Goal: Task Accomplishment & Management: Use online tool/utility

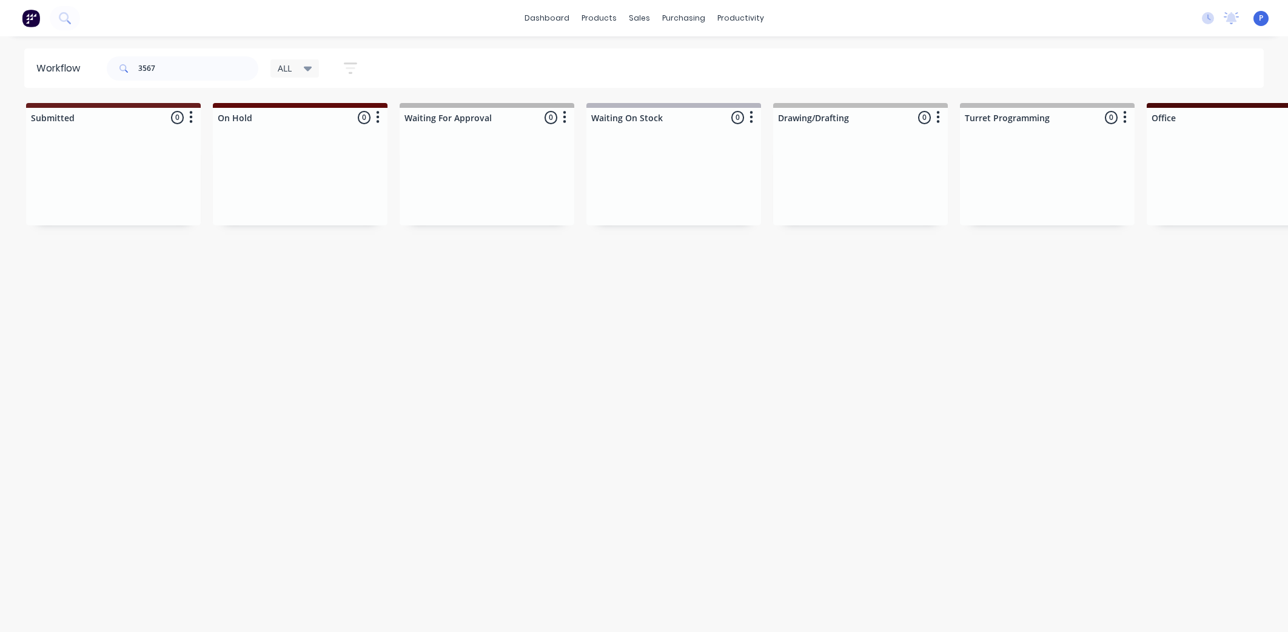
scroll to position [0, 2878]
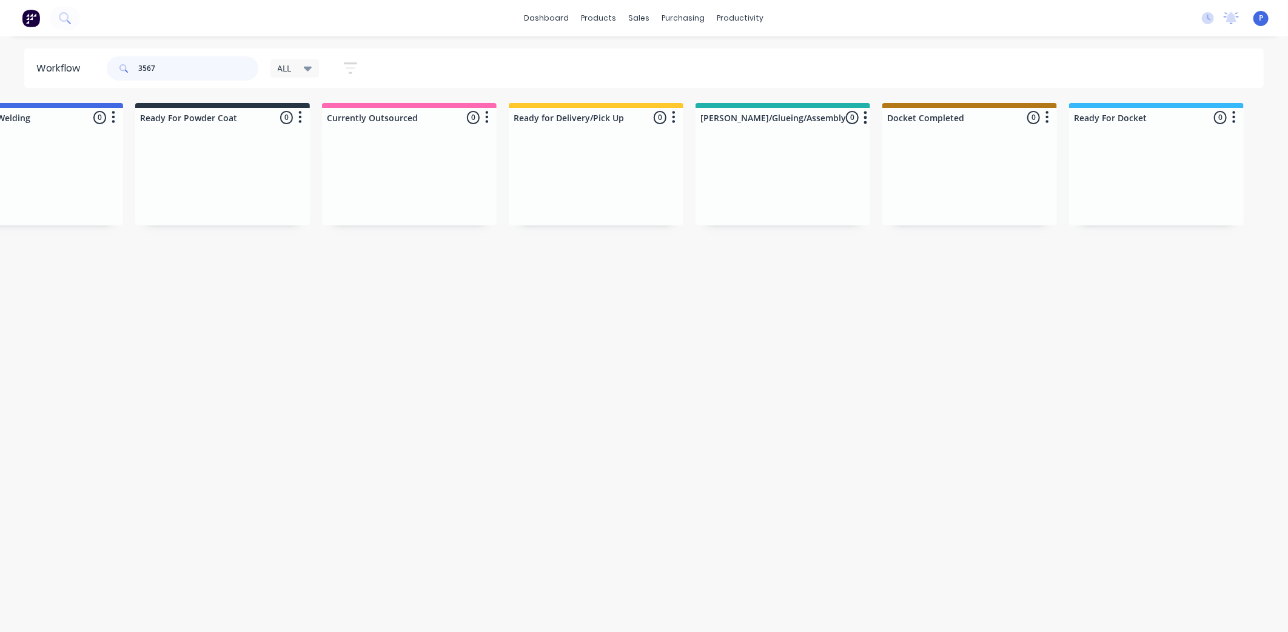
click at [204, 73] on input "3567" at bounding box center [198, 68] width 120 height 24
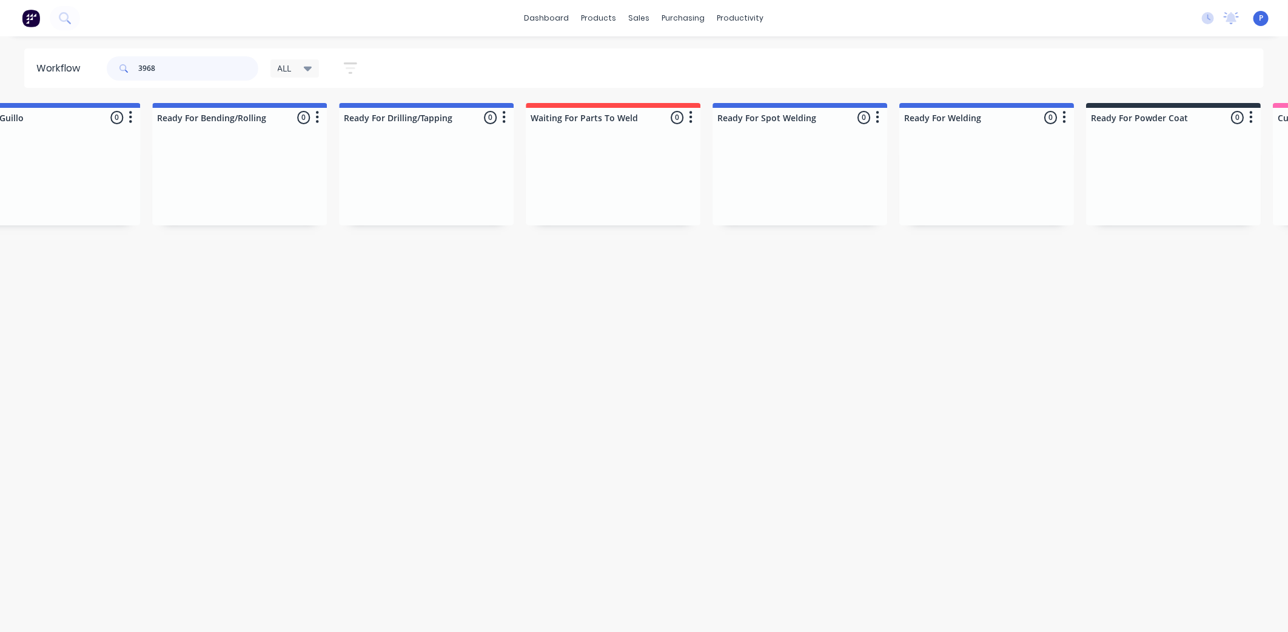
scroll to position [0, 1205]
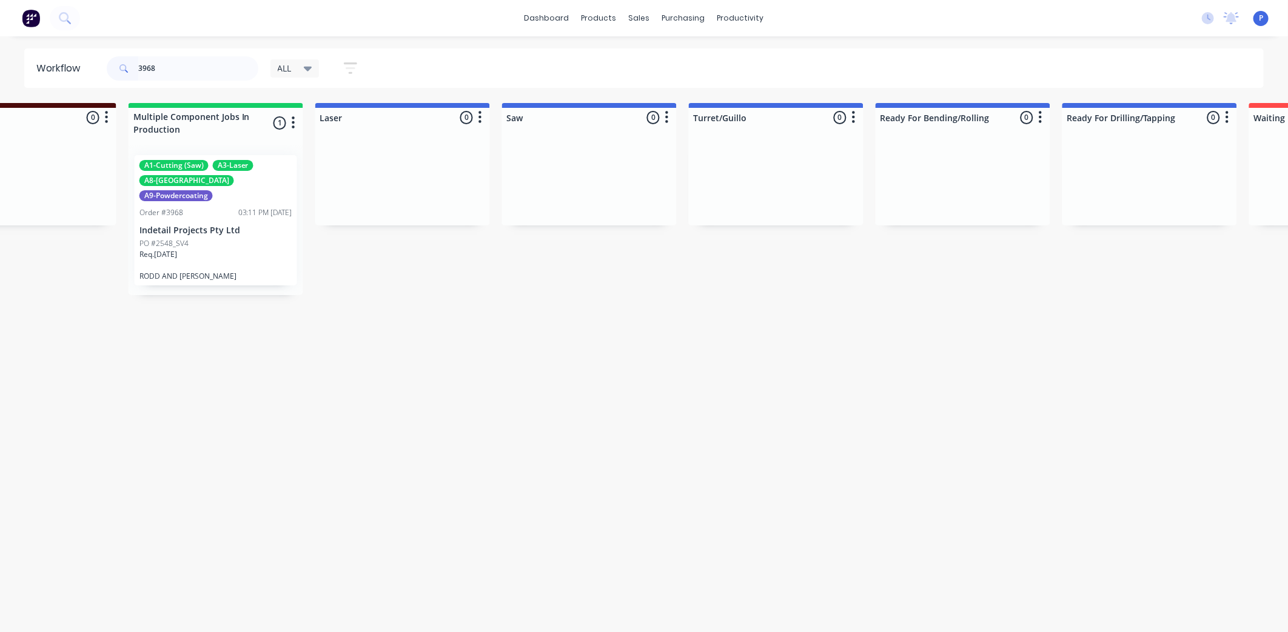
click at [316, 213] on div at bounding box center [402, 180] width 175 height 91
click at [195, 238] on div "PO #2548_SV4" at bounding box center [215, 243] width 153 height 11
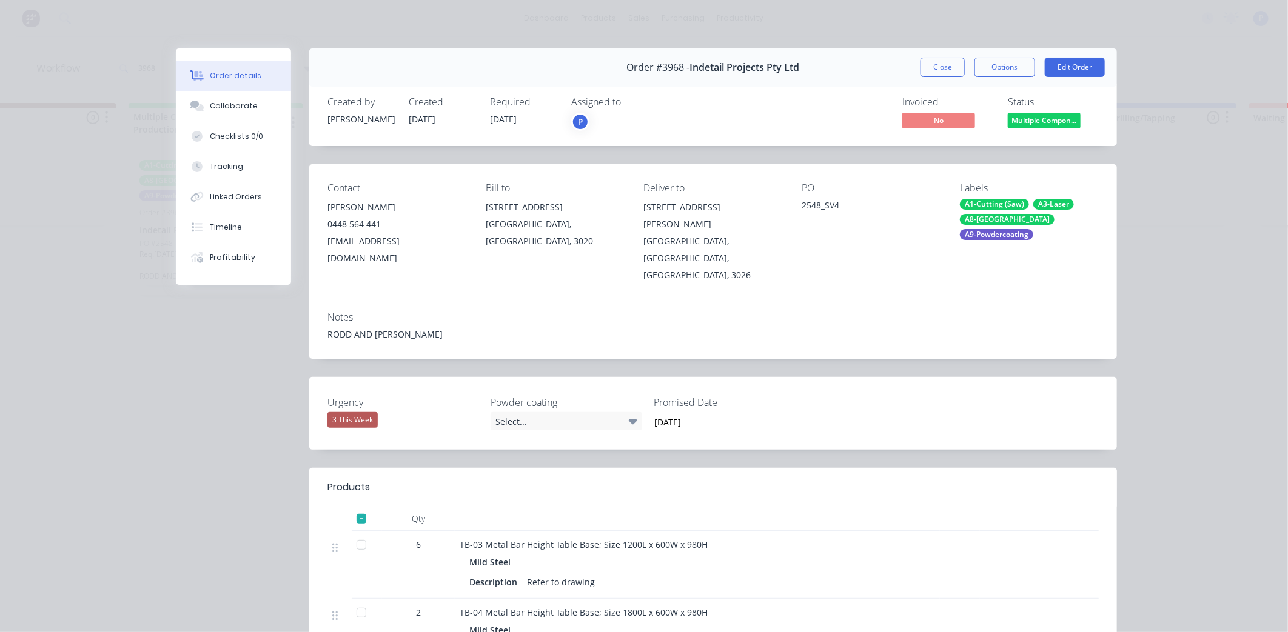
click at [931, 77] on div "Order #3968 - Indetail Projects Pty Ltd Close Options Edit Order" at bounding box center [712, 67] width 807 height 38
click at [931, 71] on button "Close" at bounding box center [942, 67] width 44 height 19
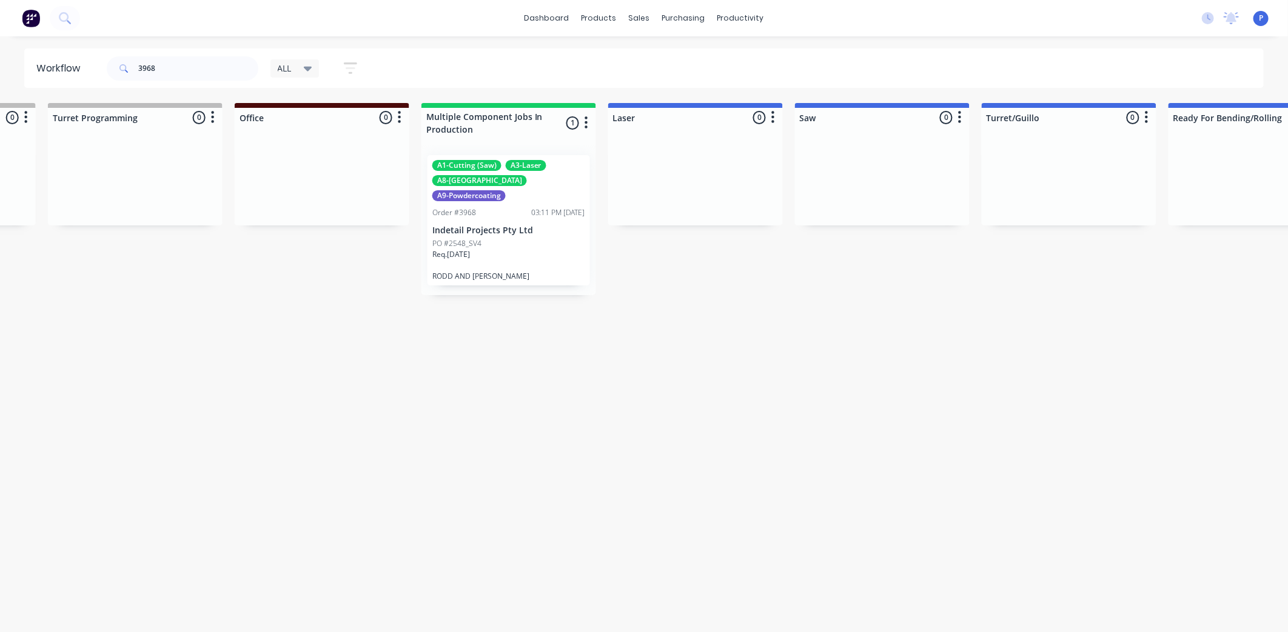
scroll to position [0, 905]
click at [480, 238] on p "PO #2548_SV4" at bounding box center [463, 243] width 49 height 11
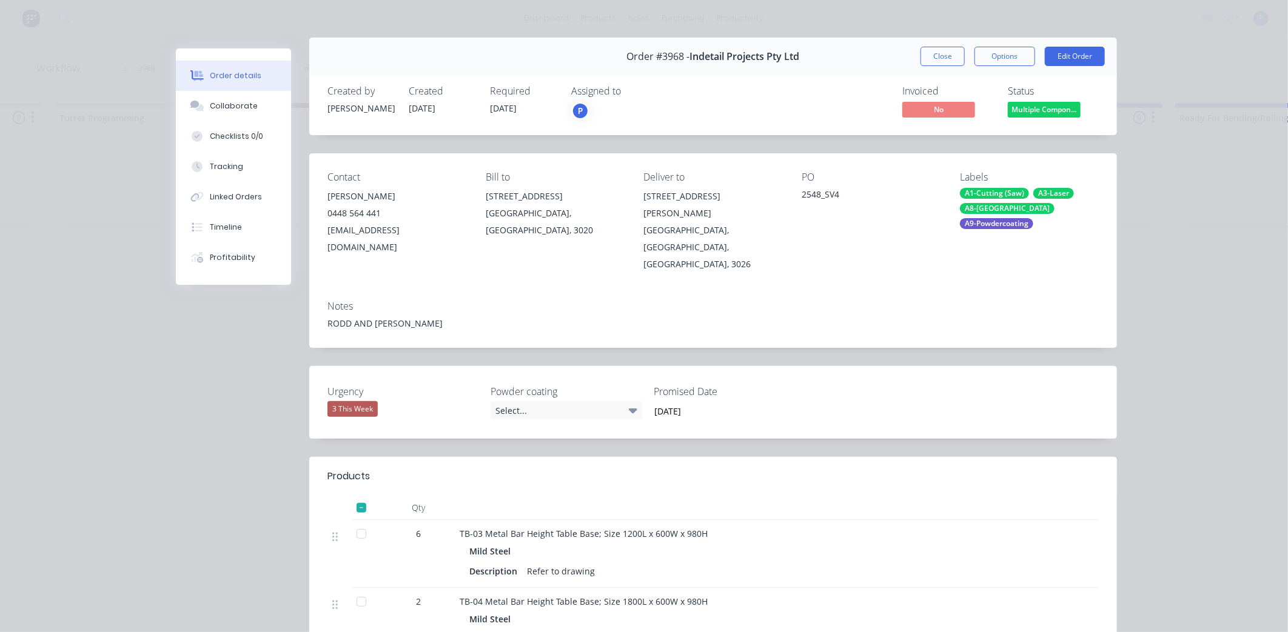
scroll to position [12, 0]
click at [245, 167] on button "Tracking" at bounding box center [233, 167] width 115 height 30
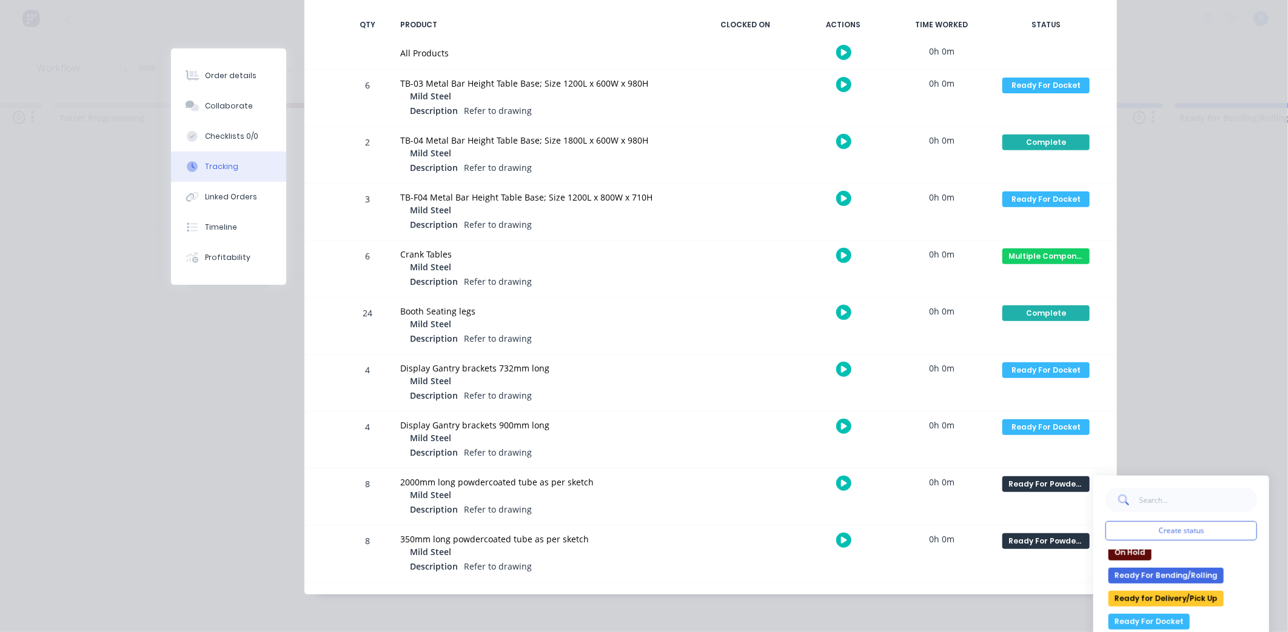
scroll to position [267, 0]
click at [1154, 578] on div "None edit Complete Currently Outsourced Docket Completed Drawing/Drafting Laser…" at bounding box center [1181, 603] width 152 height 106
click at [1150, 572] on button "Ready For Docket" at bounding box center [1148, 568] width 81 height 16
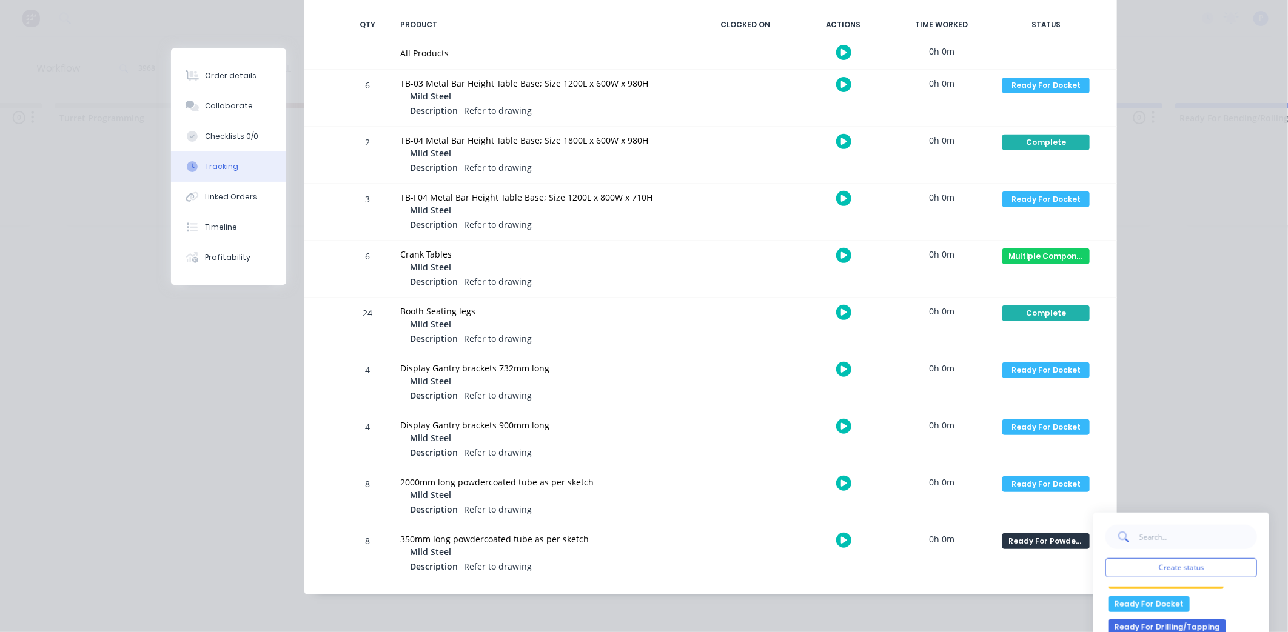
click at [1135, 602] on button "Ready For Docket" at bounding box center [1148, 605] width 81 height 16
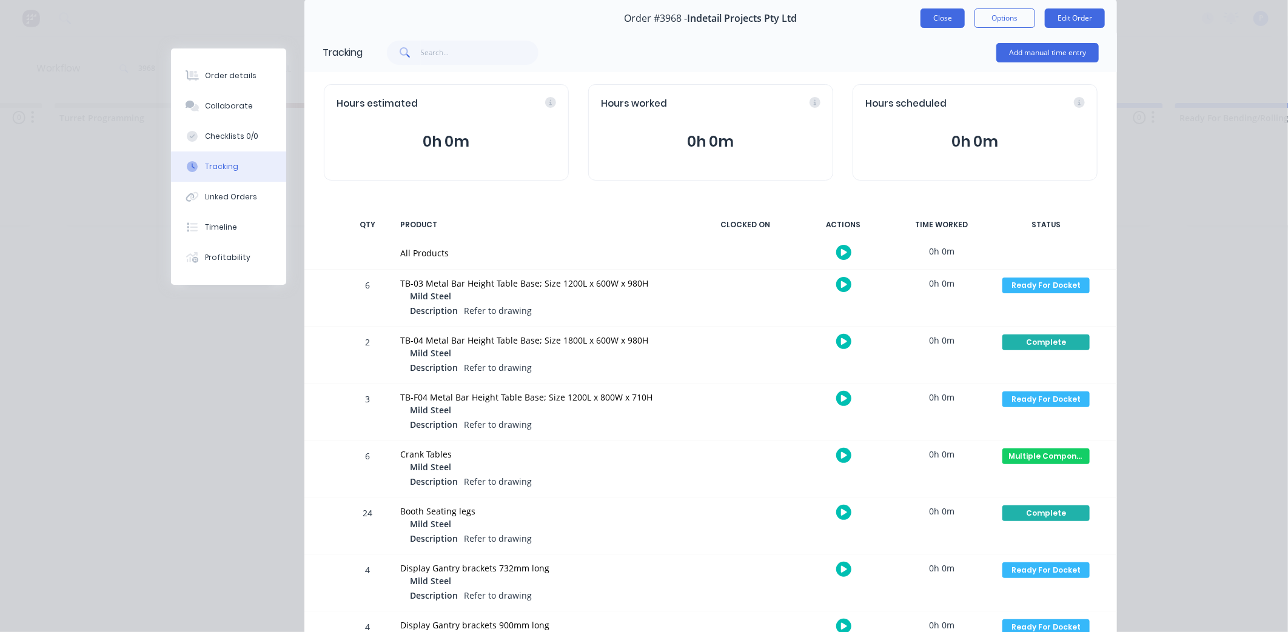
scroll to position [48, 0]
click at [944, 25] on button "Close" at bounding box center [942, 18] width 44 height 19
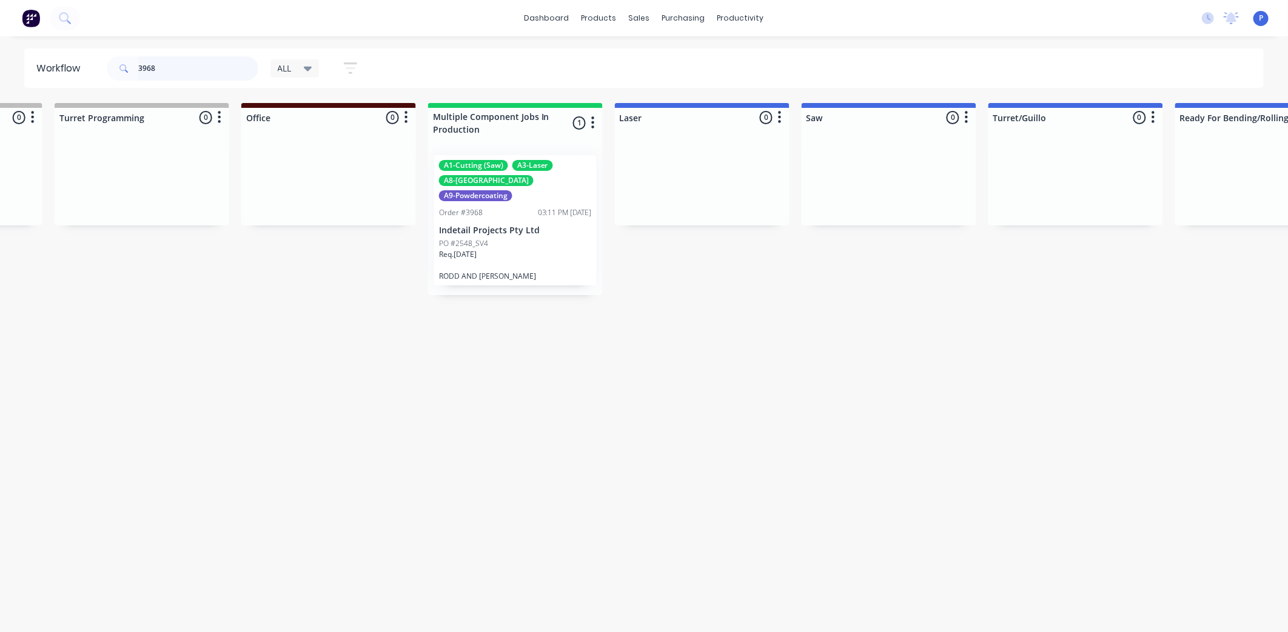
click at [220, 69] on input "3968" at bounding box center [198, 68] width 120 height 24
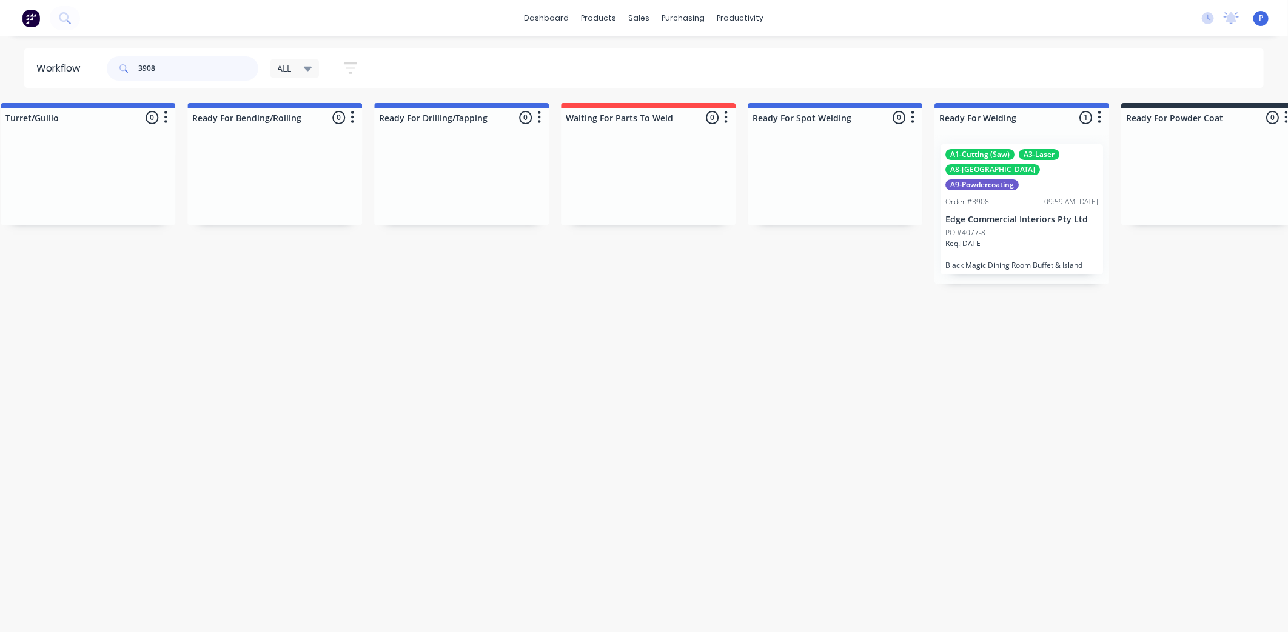
scroll to position [0, 2306]
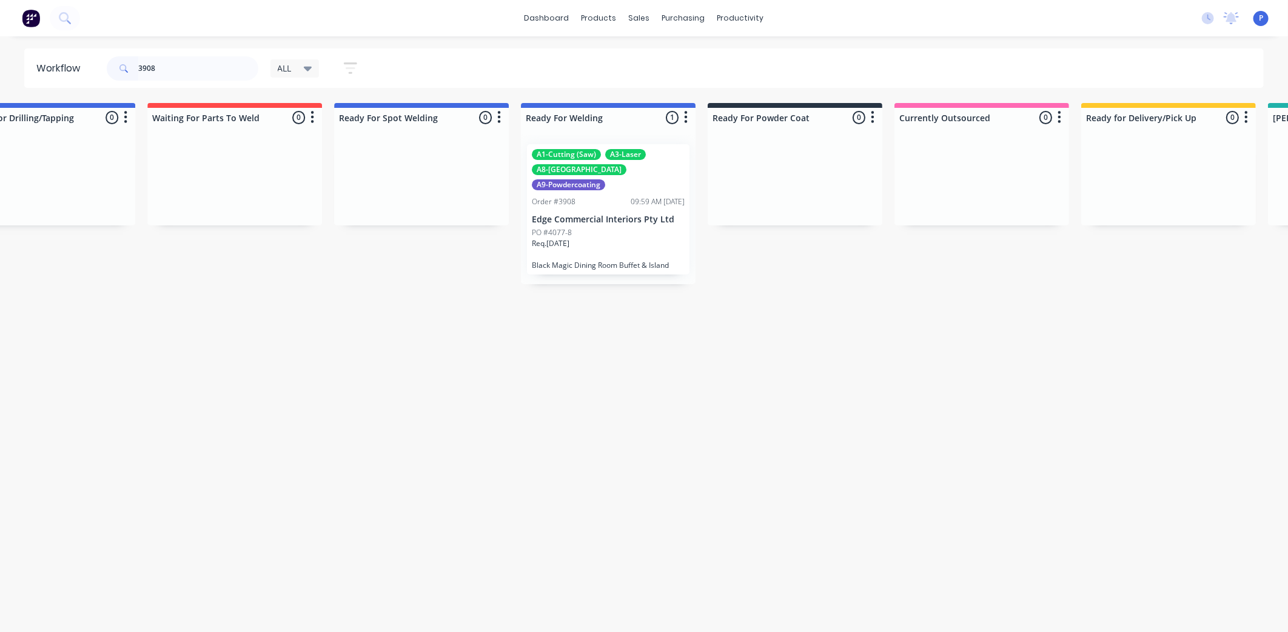
click at [614, 196] on div "Order #3908 09:59 AM [DATE]" at bounding box center [608, 201] width 153 height 11
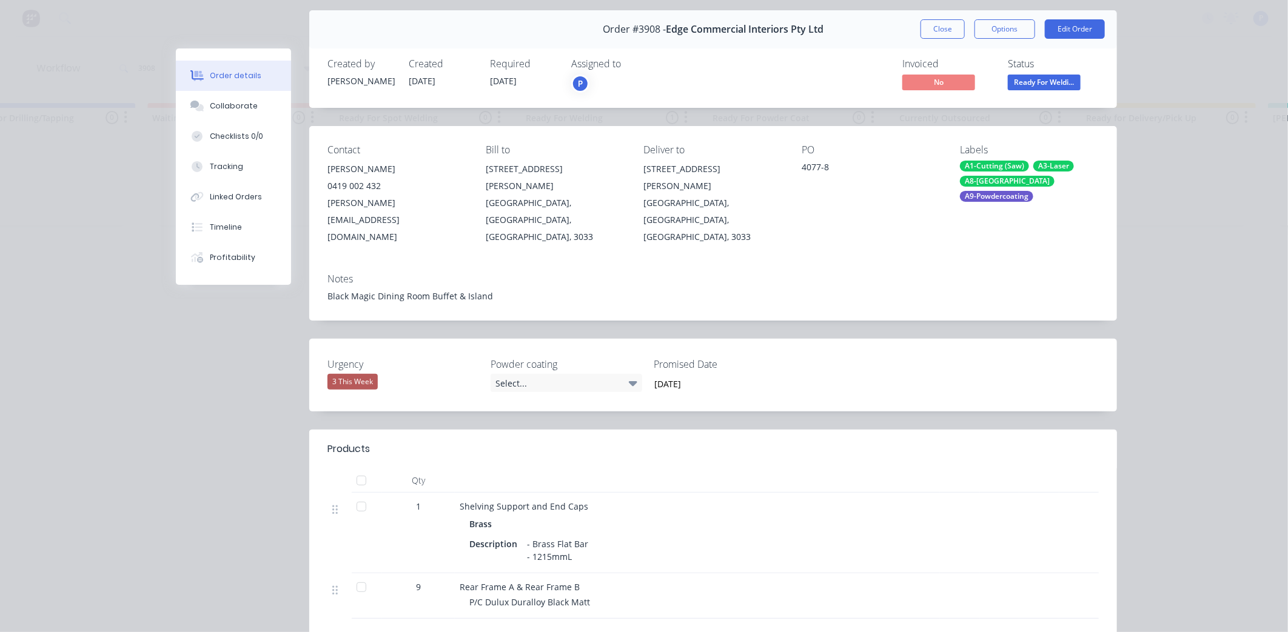
scroll to position [39, 0]
click at [222, 173] on button "Tracking" at bounding box center [233, 167] width 115 height 30
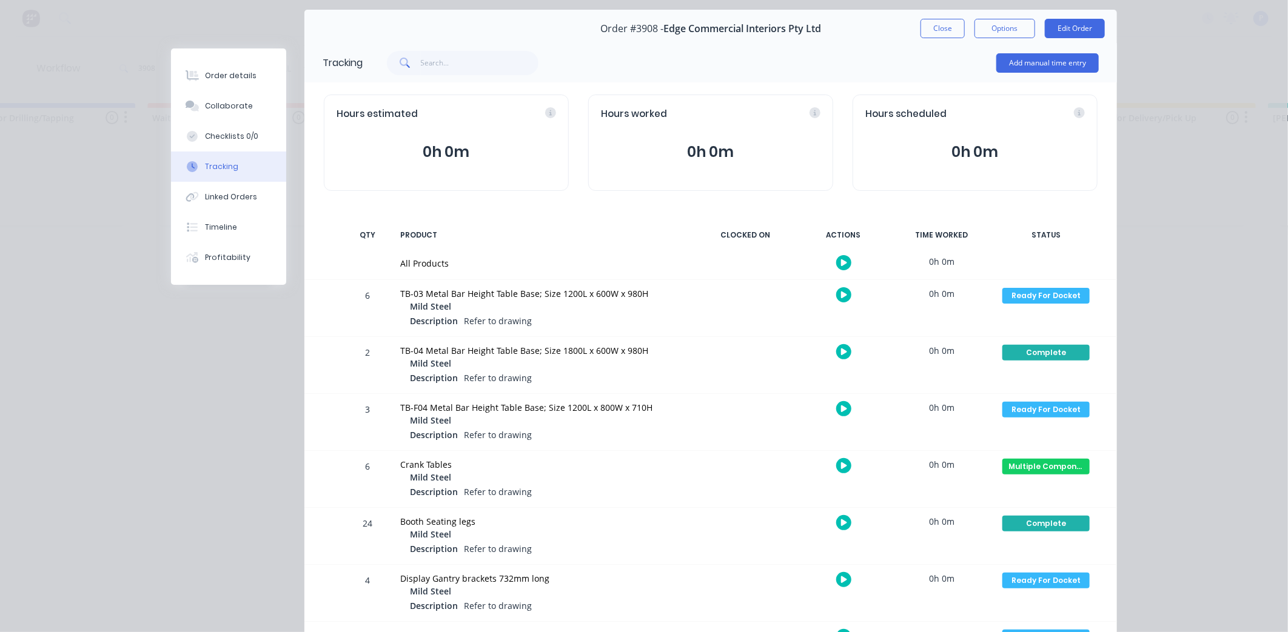
scroll to position [0, 0]
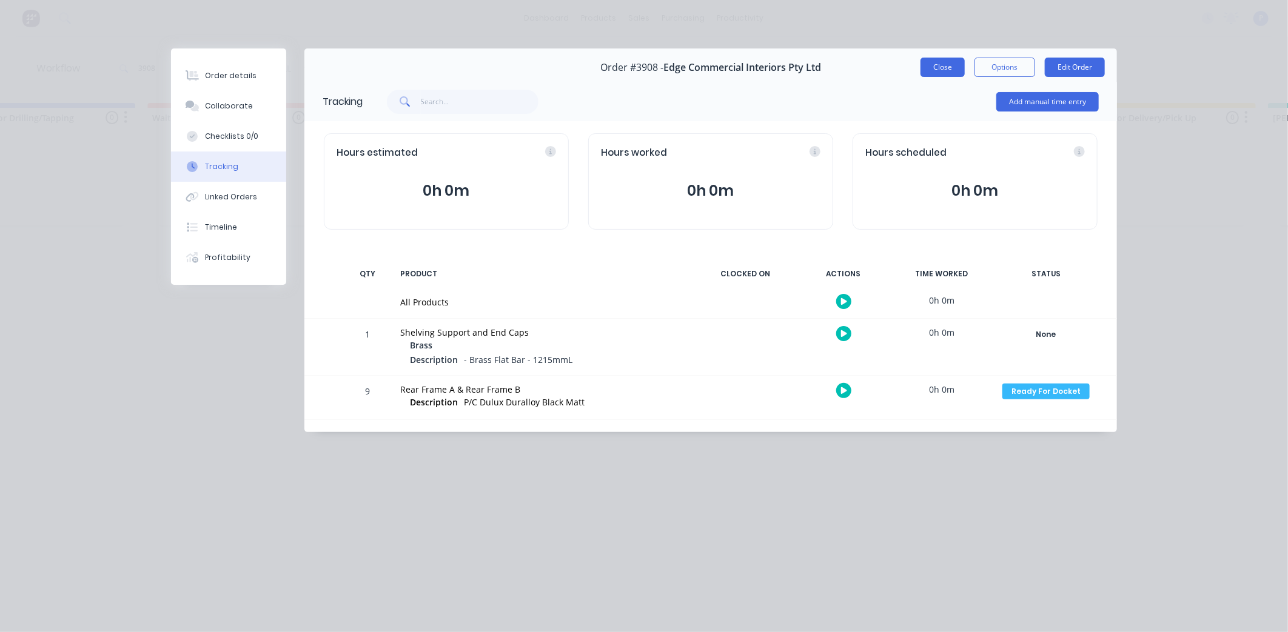
click at [940, 63] on button "Close" at bounding box center [942, 67] width 44 height 19
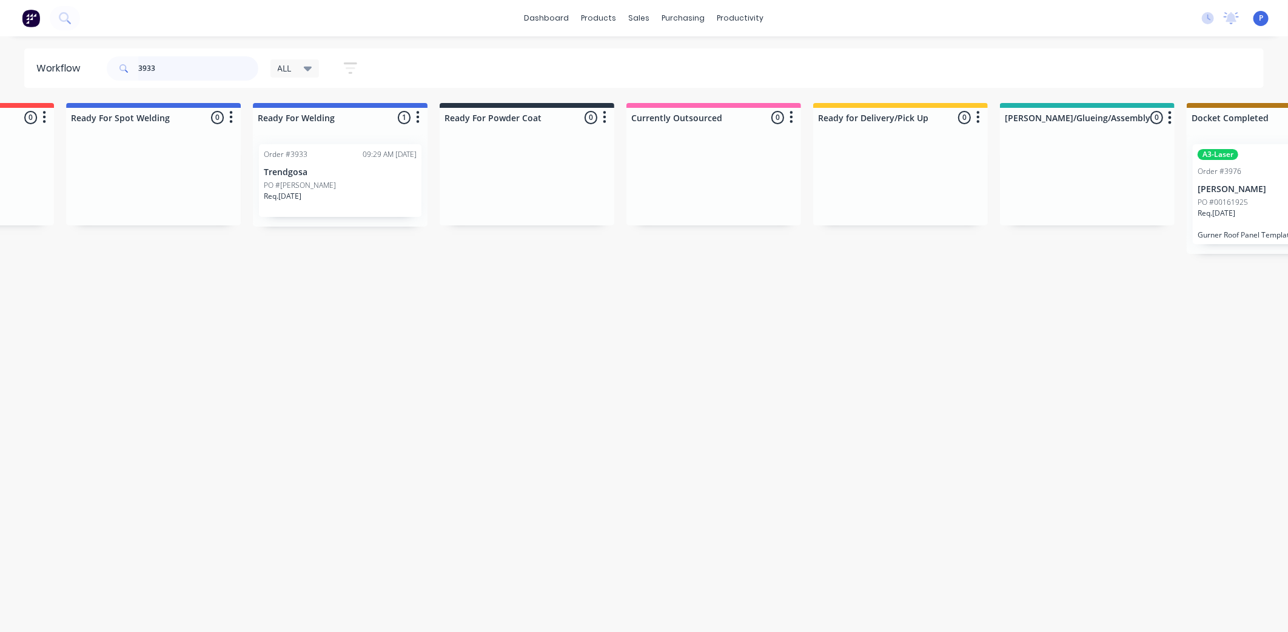
scroll to position [0, 2578]
type input "3933"
click at [329, 160] on div "Order #3933 09:29 AM [DATE] Trendgosa PO #Mark trendgosa Req. [DATE]" at bounding box center [336, 180] width 162 height 73
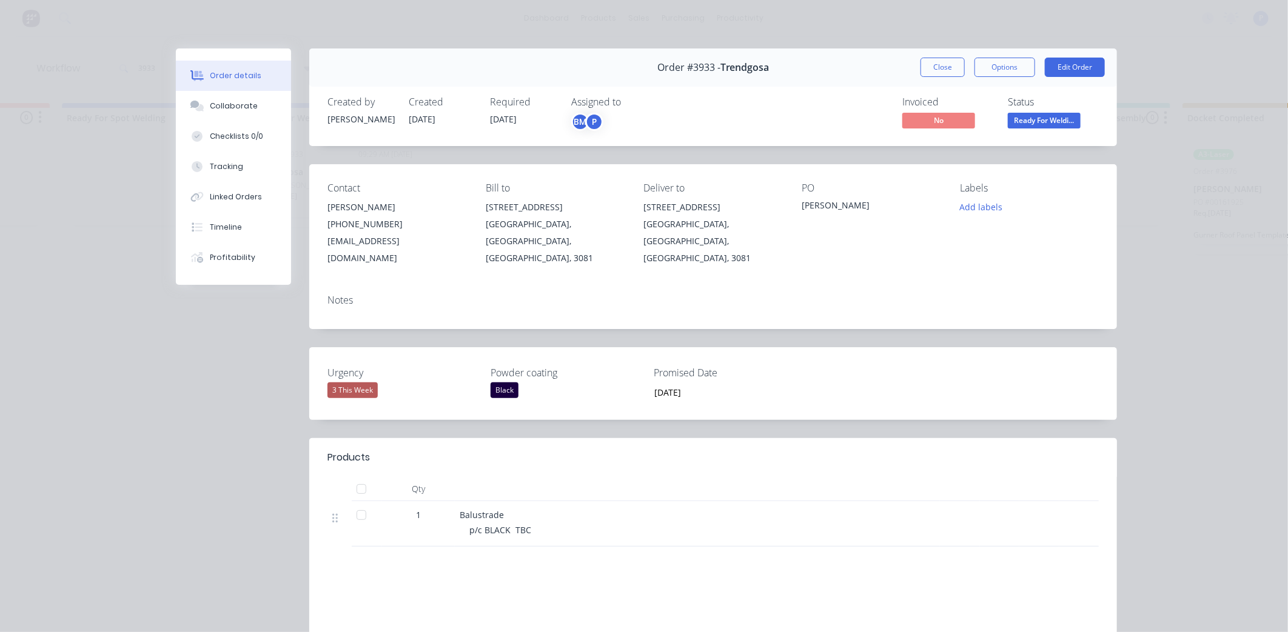
click at [1044, 120] on span "Ready For Weldi..." at bounding box center [1044, 120] width 73 height 15
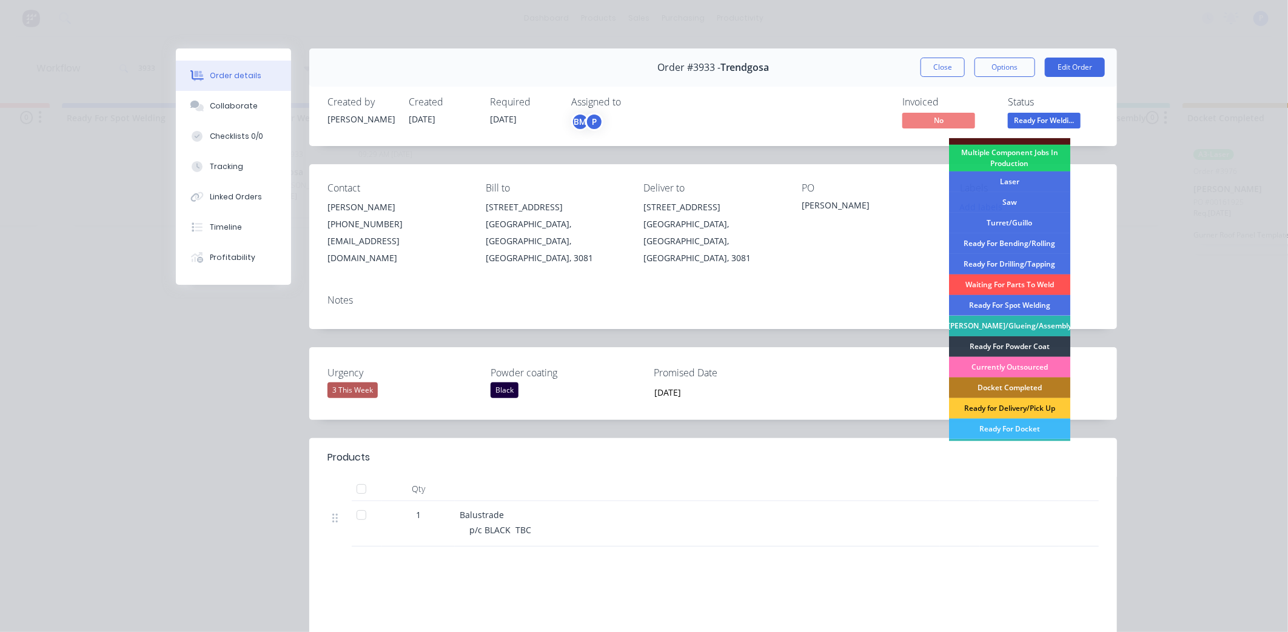
scroll to position [177, 0]
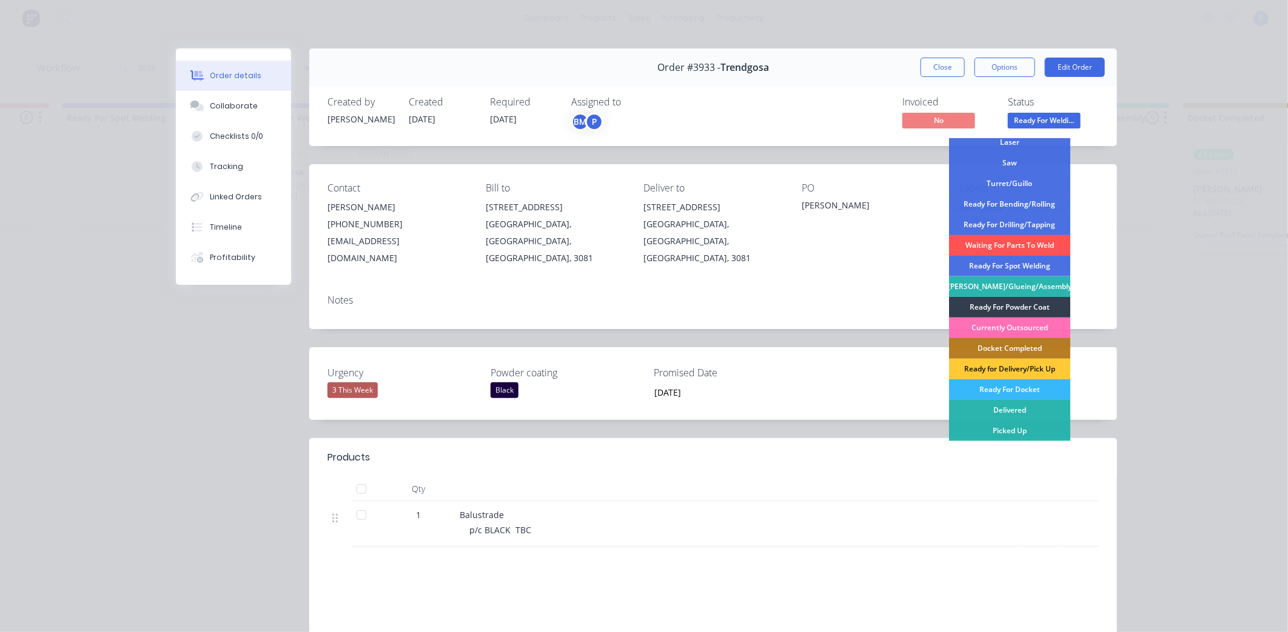
click at [1027, 389] on div "Ready For Docket" at bounding box center [1009, 389] width 121 height 21
